Goal: Task Accomplishment & Management: Use online tool/utility

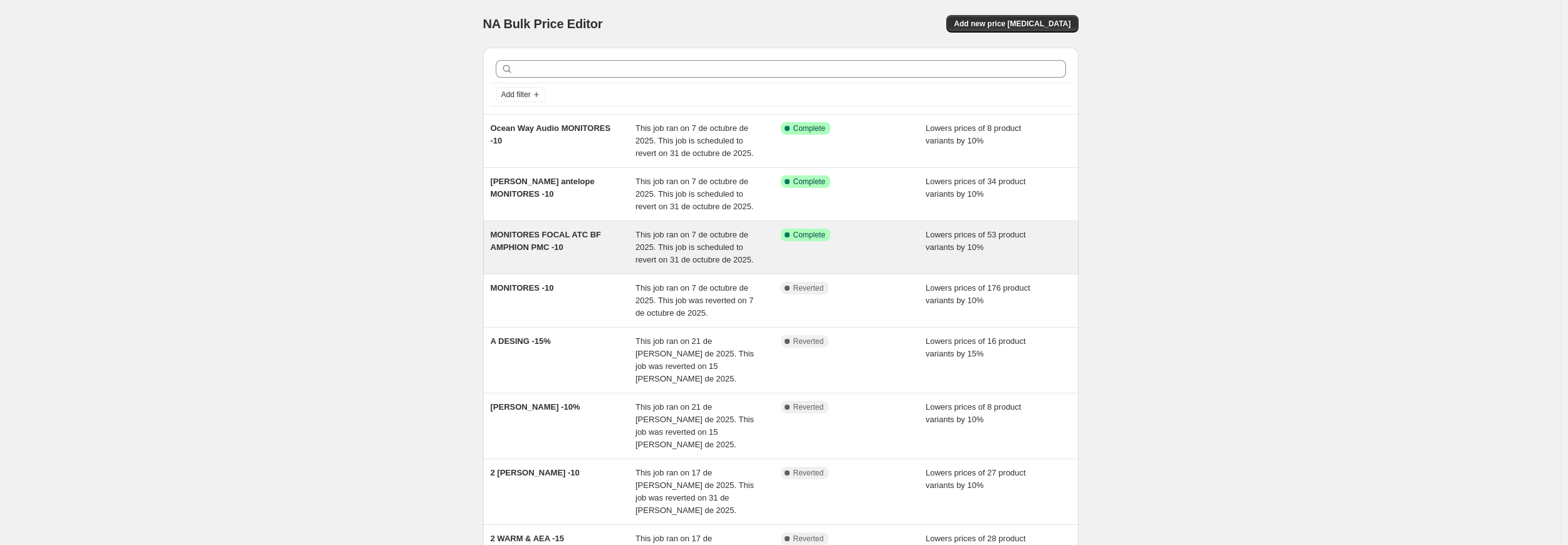
drag, startPoint x: 595, startPoint y: 250, endPoint x: 522, endPoint y: 246, distance: 73.1
click at [522, 246] on span "MONITORES FOCAL ATC BF AMPHION PMC -10" at bounding box center [545, 241] width 110 height 22
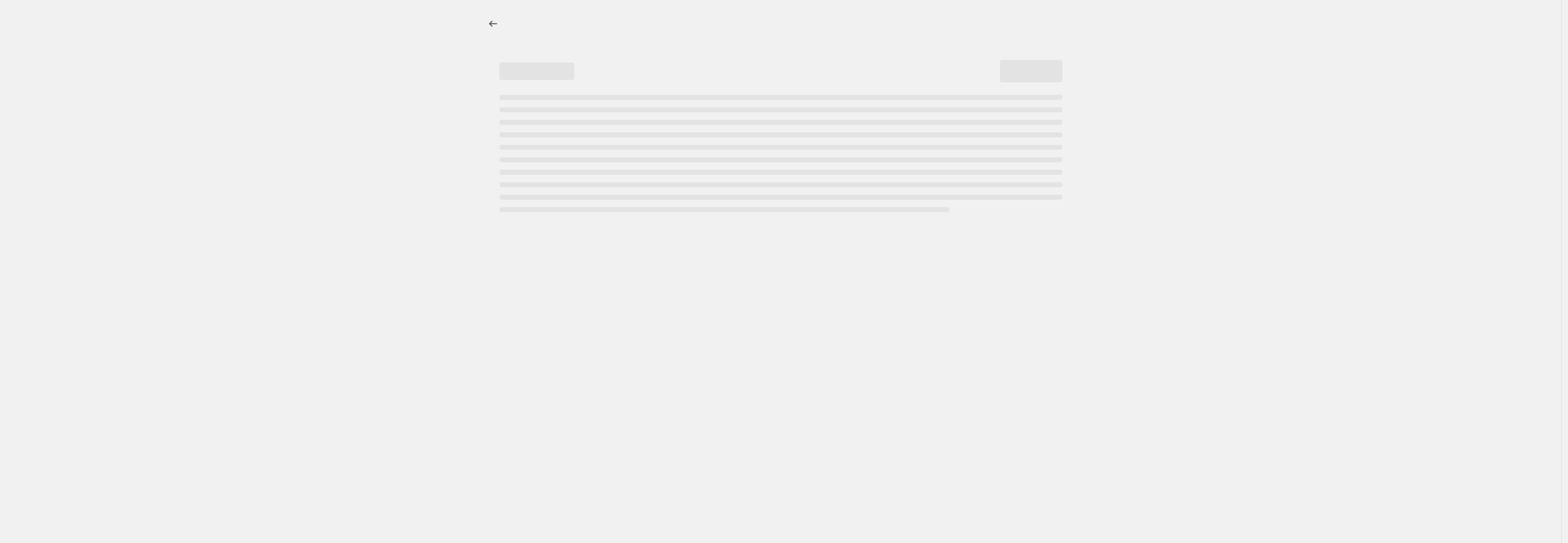
select select "percentage"
select select "pp"
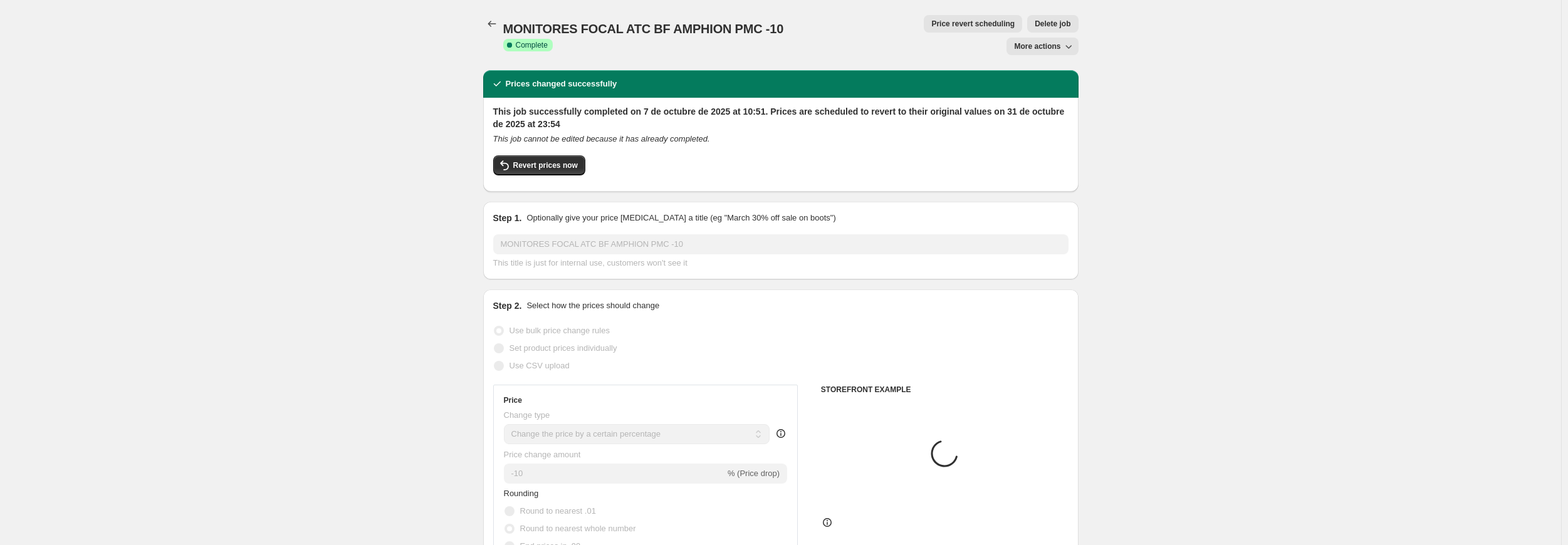
select select "collection"
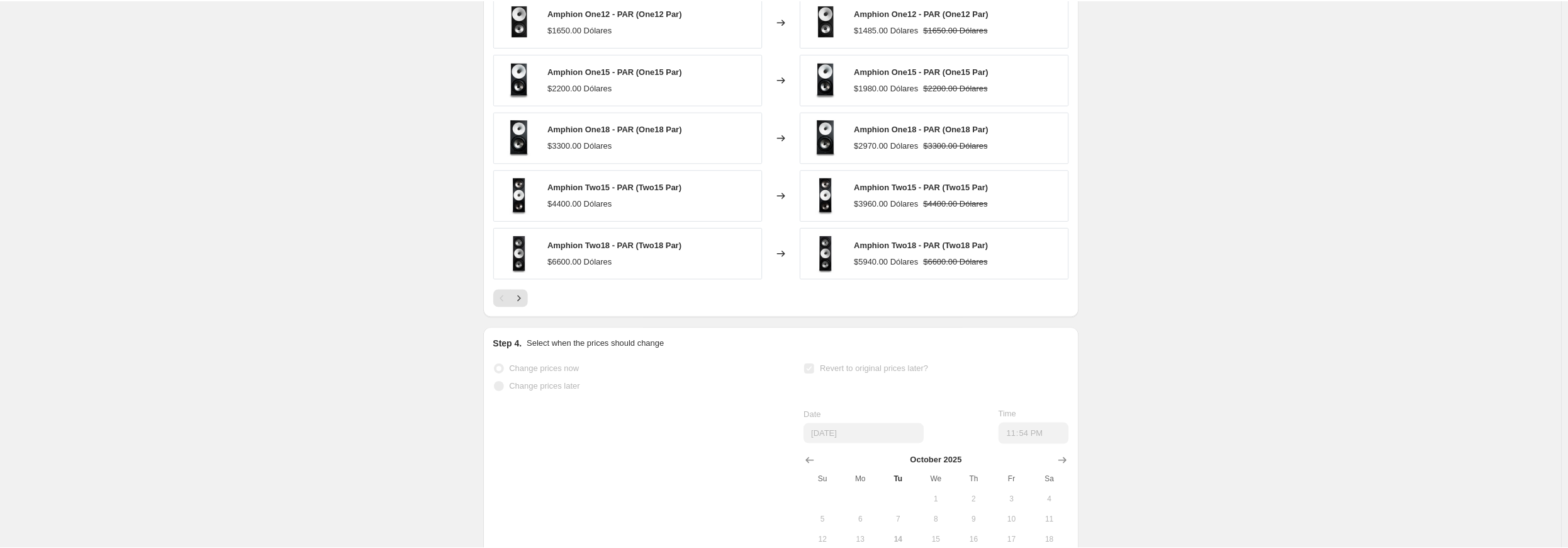
scroll to position [1385, 0]
